Goal: Navigation & Orientation: Find specific page/section

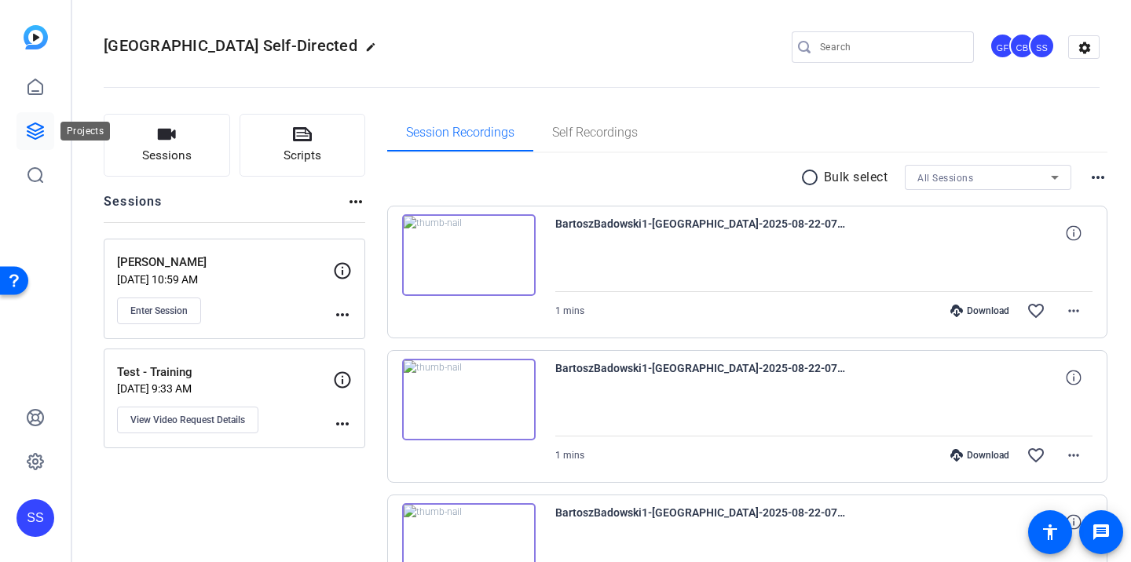
click at [38, 127] on icon at bounding box center [35, 131] width 19 height 19
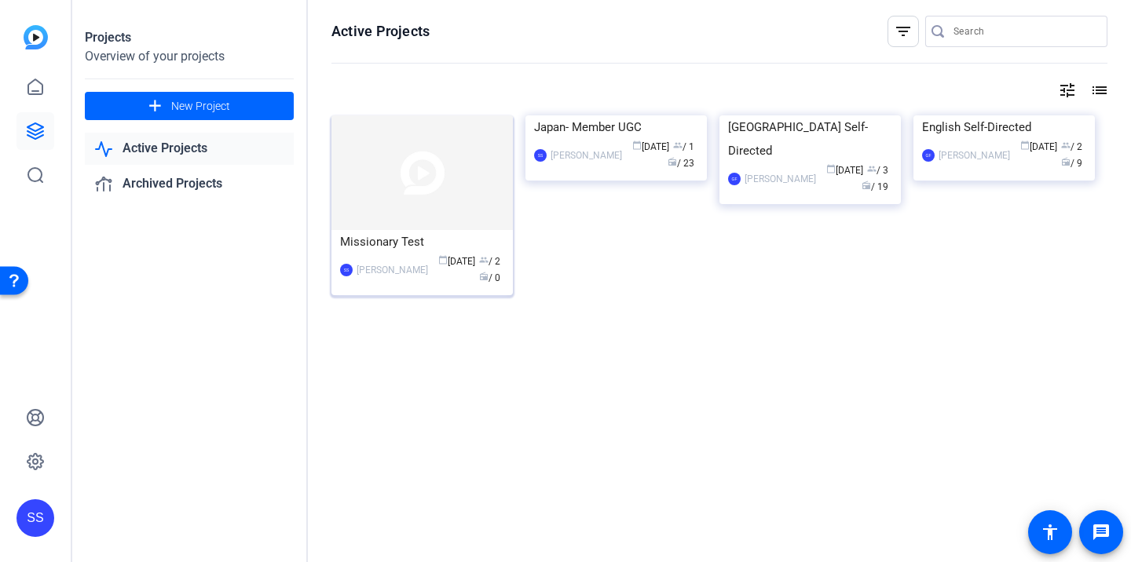
click at [442, 200] on img at bounding box center [422, 172] width 181 height 115
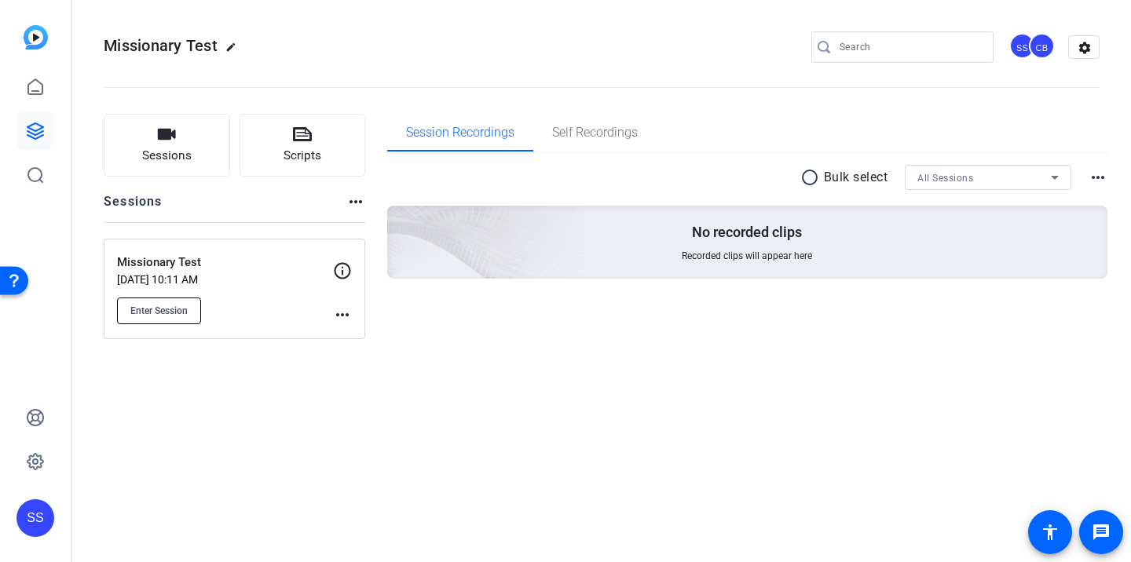
click at [186, 310] on span "Enter Session" at bounding box center [158, 311] width 57 height 13
